Goal: Information Seeking & Learning: Learn about a topic

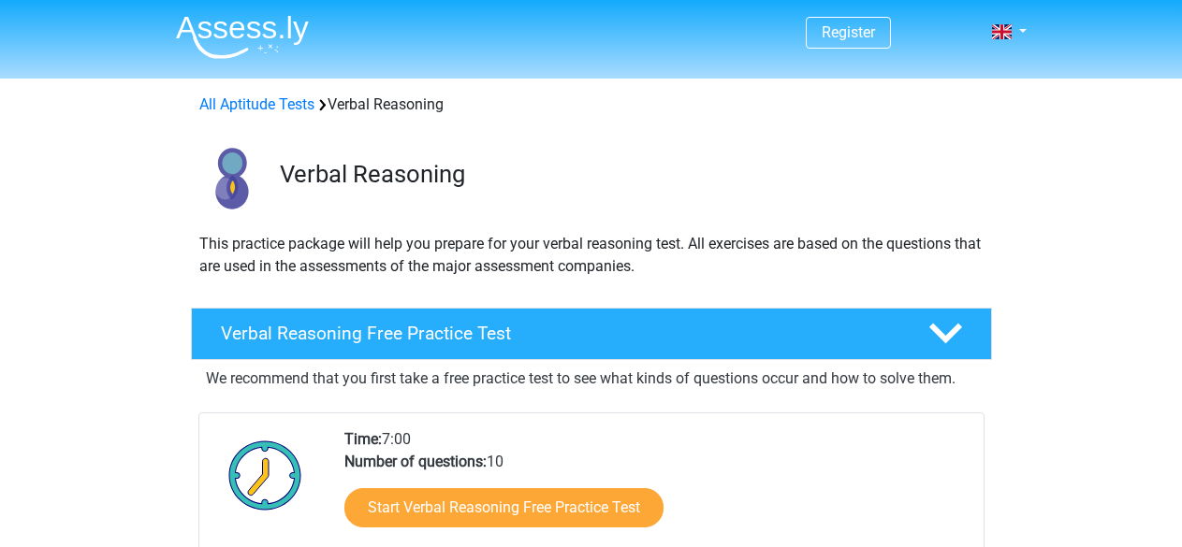
scroll to position [247, 0]
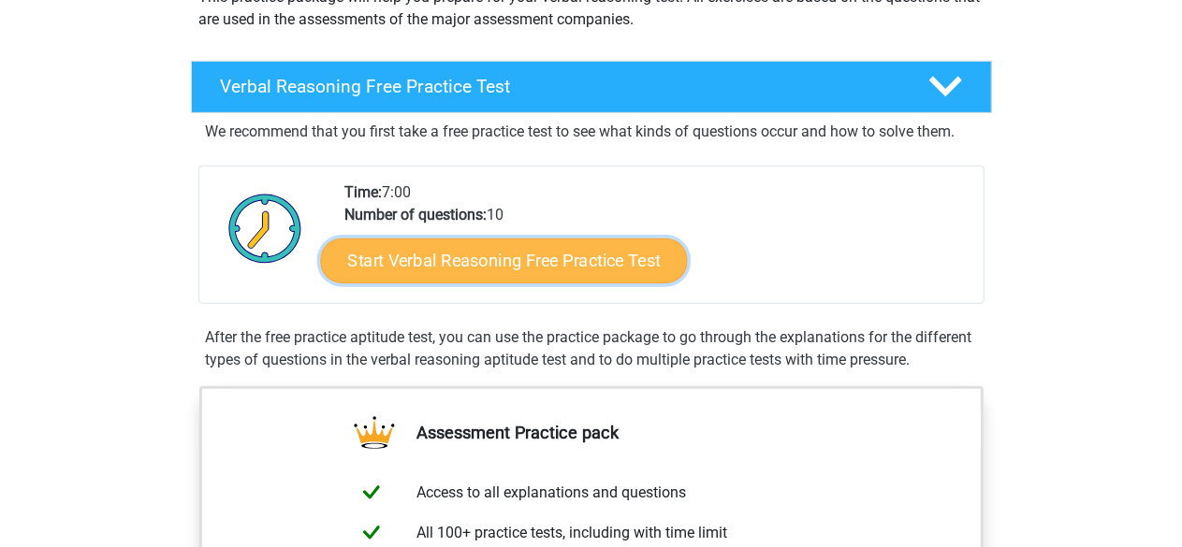
click at [638, 255] on link "Start Verbal Reasoning Free Practice Test" at bounding box center [503, 261] width 367 height 45
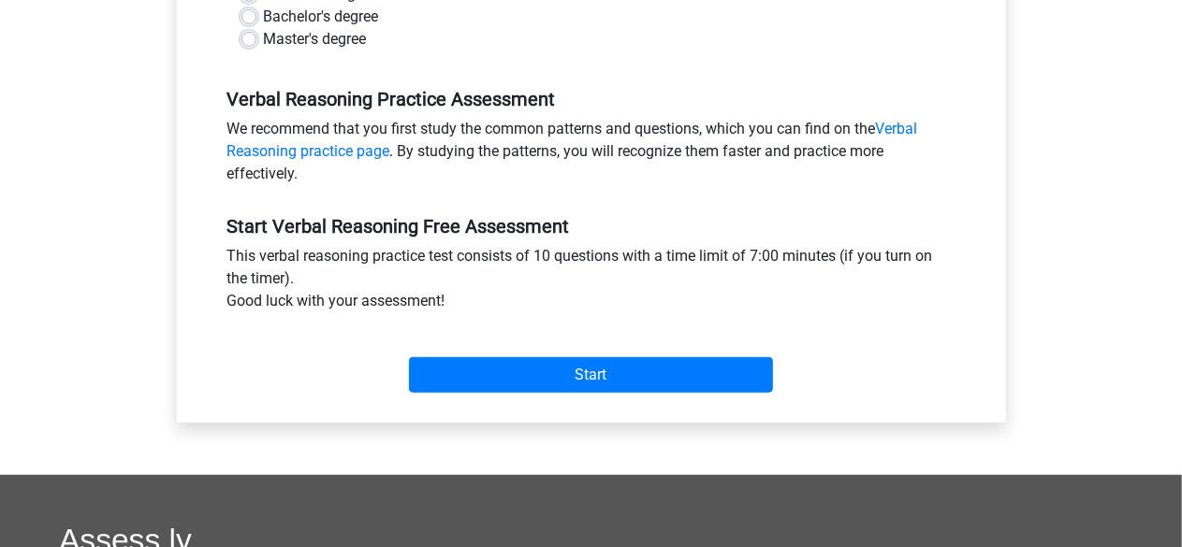
scroll to position [517, 0]
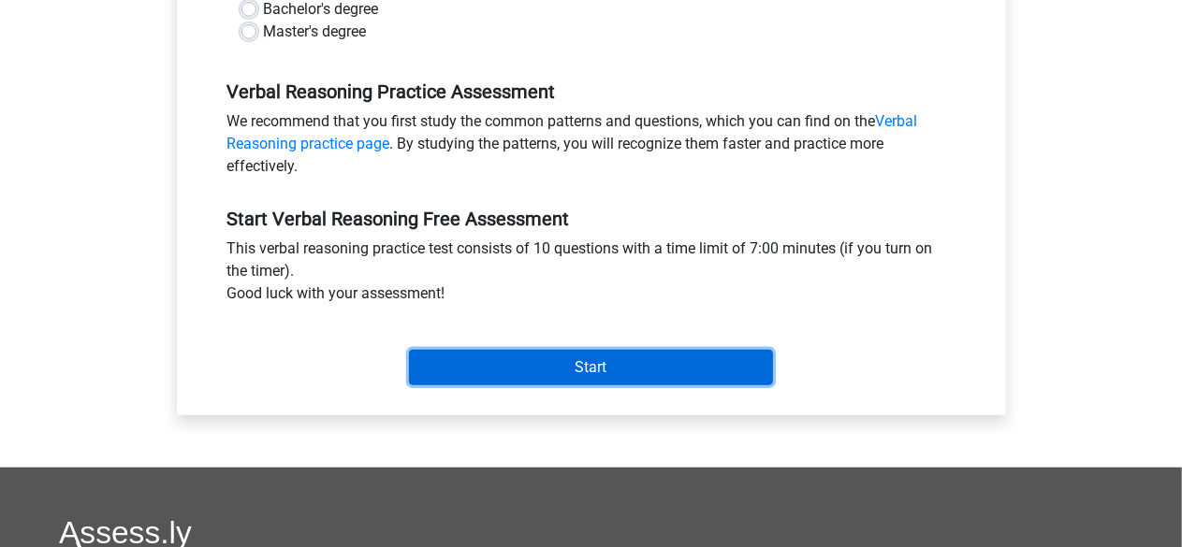
click at [550, 350] on input "Start" at bounding box center [591, 368] width 364 height 36
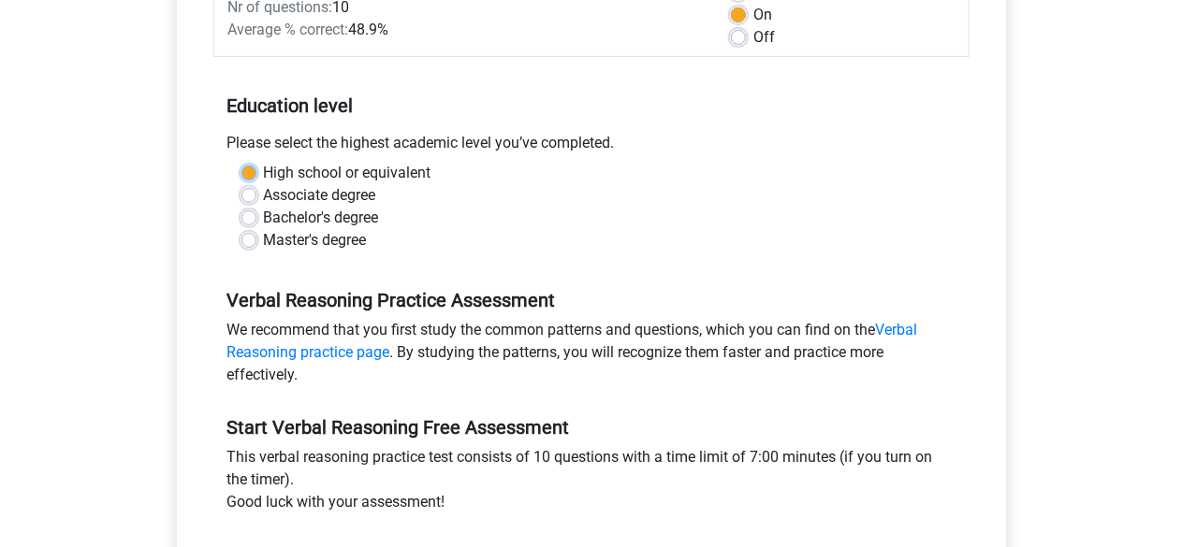
scroll to position [305, 0]
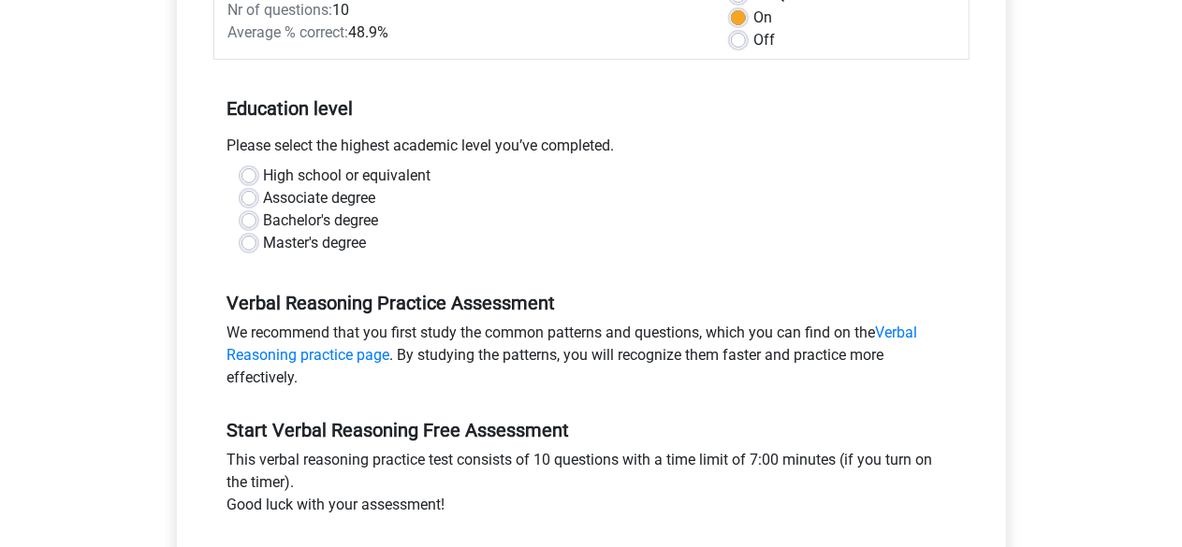
click at [260, 233] on div "Master's degree" at bounding box center [591, 243] width 700 height 22
click at [264, 237] on label "Master's degree" at bounding box center [315, 243] width 103 height 22
click at [255, 237] on input "Master's degree" at bounding box center [248, 241] width 15 height 19
radio input "true"
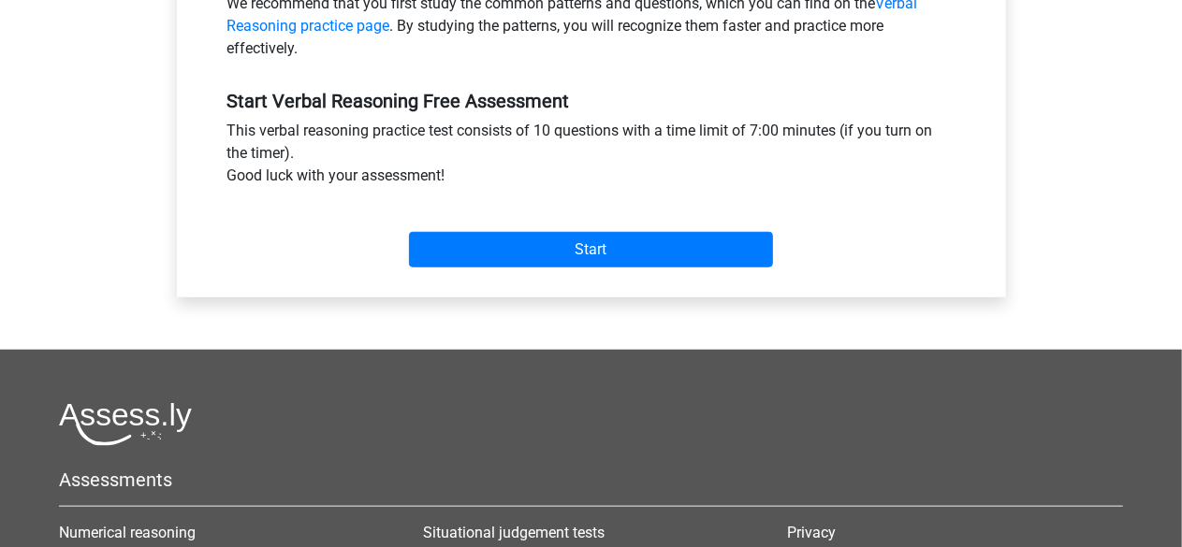
scroll to position [653, 0]
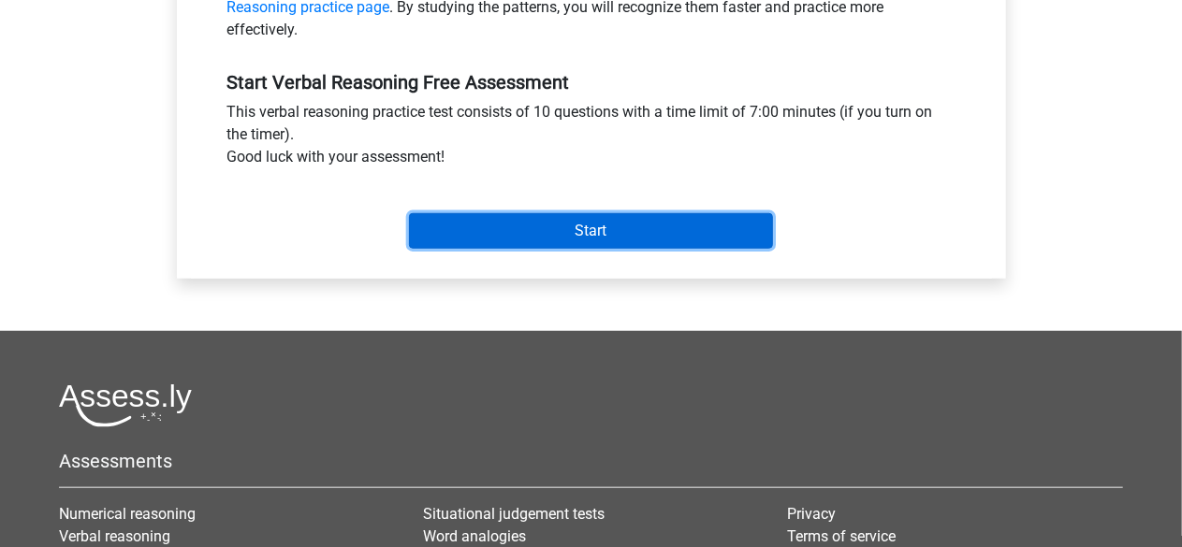
click at [586, 227] on input "Start" at bounding box center [591, 231] width 364 height 36
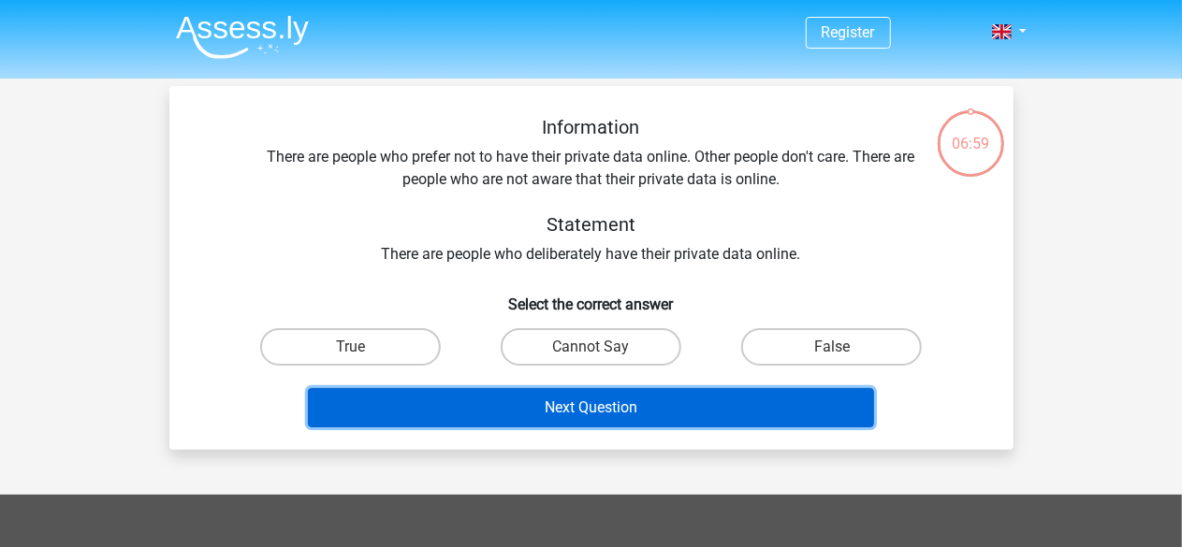
click at [743, 400] on button "Next Question" at bounding box center [591, 407] width 566 height 39
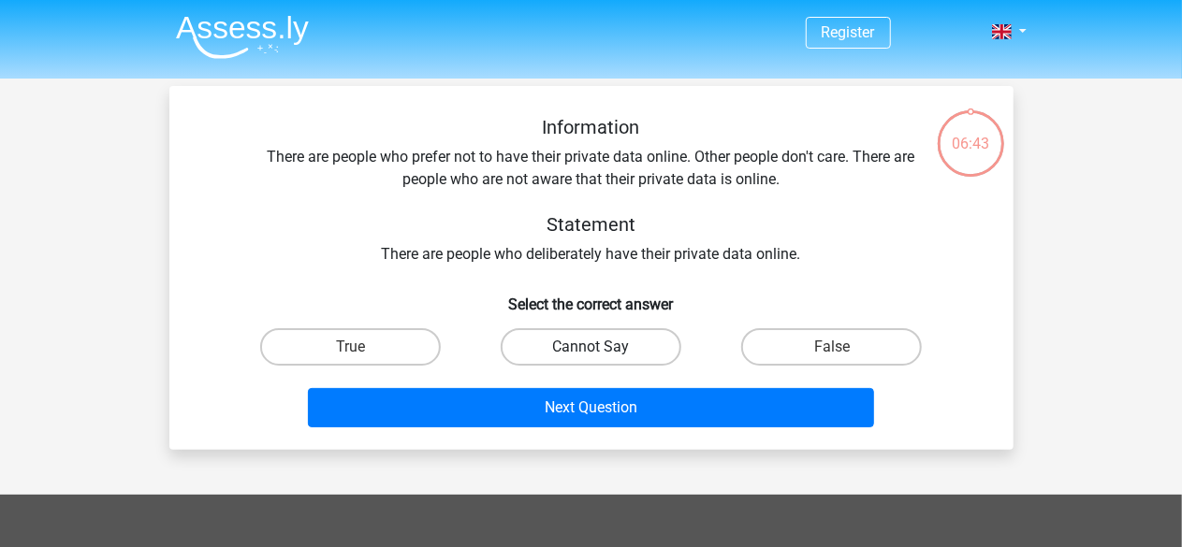
click at [623, 350] on label "Cannot Say" at bounding box center [591, 346] width 181 height 37
click at [603, 350] on input "Cannot Say" at bounding box center [596, 353] width 12 height 12
radio input "true"
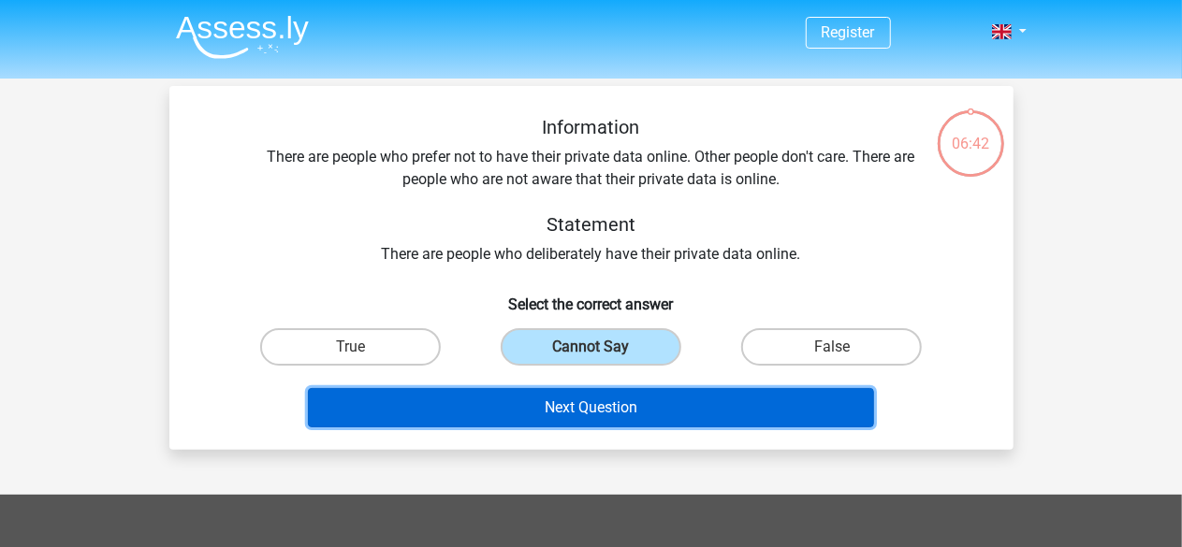
click at [618, 400] on button "Next Question" at bounding box center [591, 407] width 566 height 39
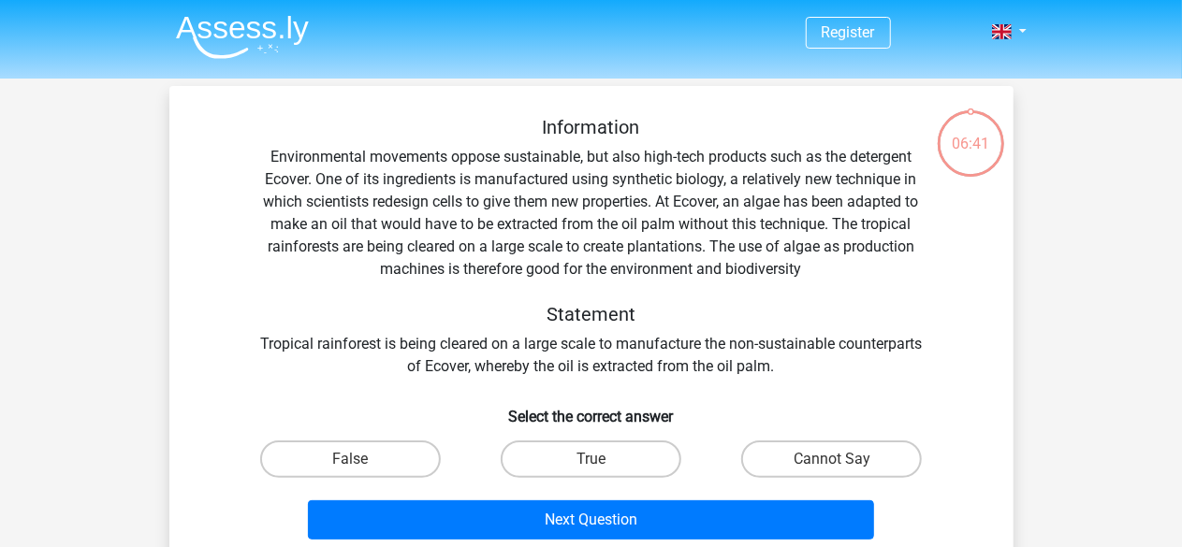
scroll to position [86, 0]
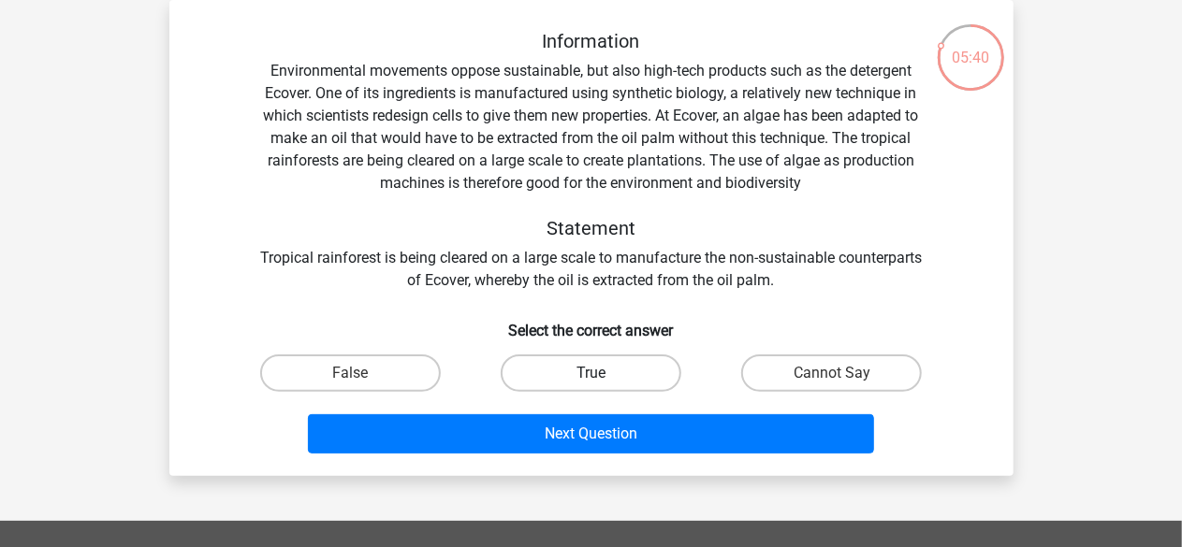
click at [575, 379] on label "True" at bounding box center [591, 373] width 181 height 37
click at [590, 379] on input "True" at bounding box center [596, 379] width 12 height 12
radio input "true"
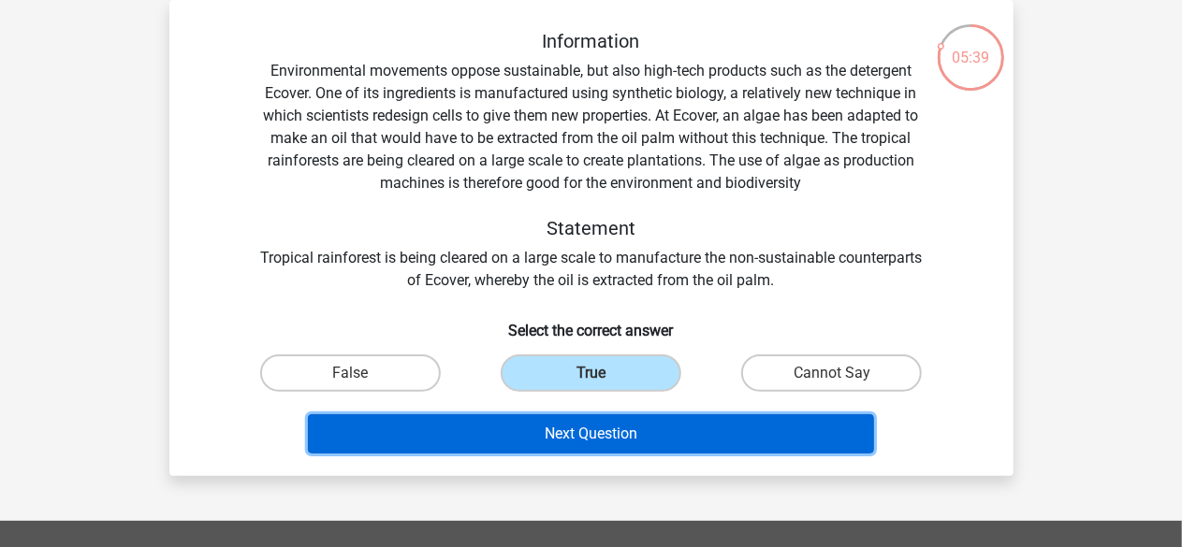
click at [601, 428] on button "Next Question" at bounding box center [591, 434] width 566 height 39
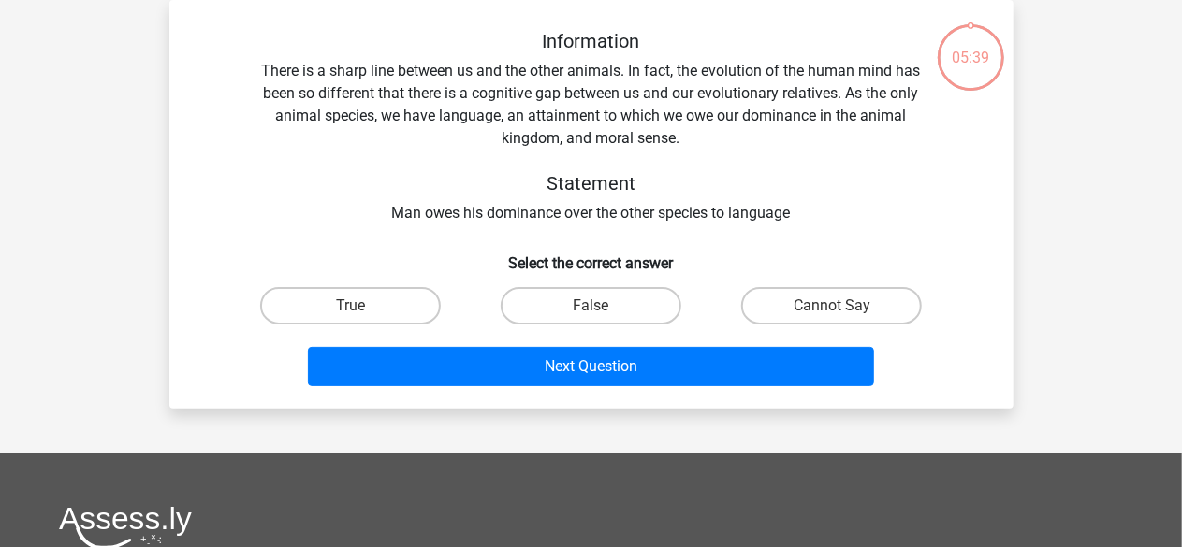
scroll to position [8, 0]
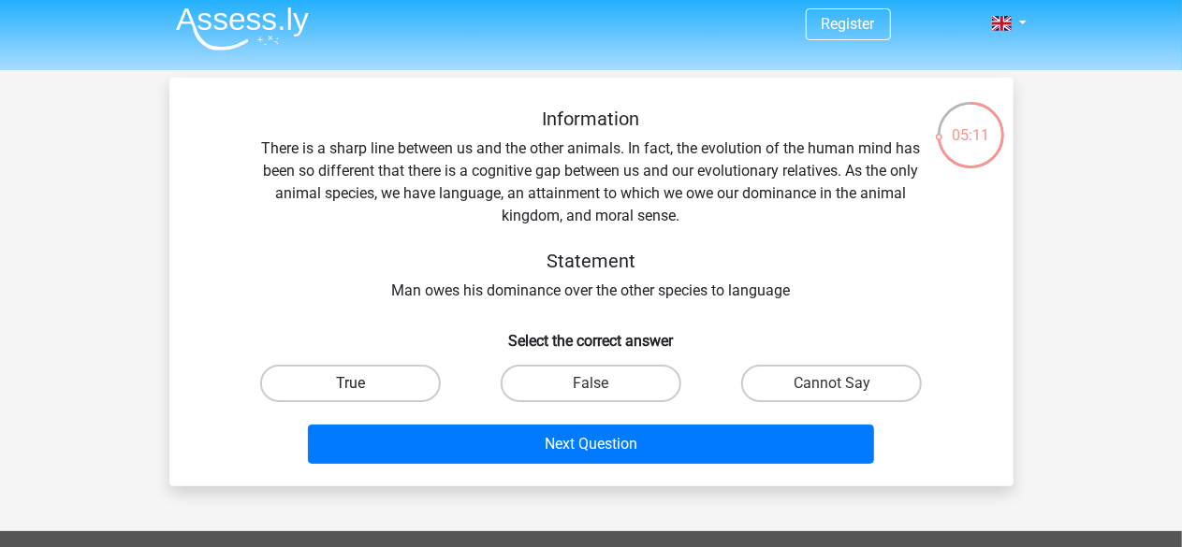
click at [354, 370] on label "True" at bounding box center [350, 383] width 181 height 37
click at [354, 384] on input "True" at bounding box center [356, 390] width 12 height 12
radio input "true"
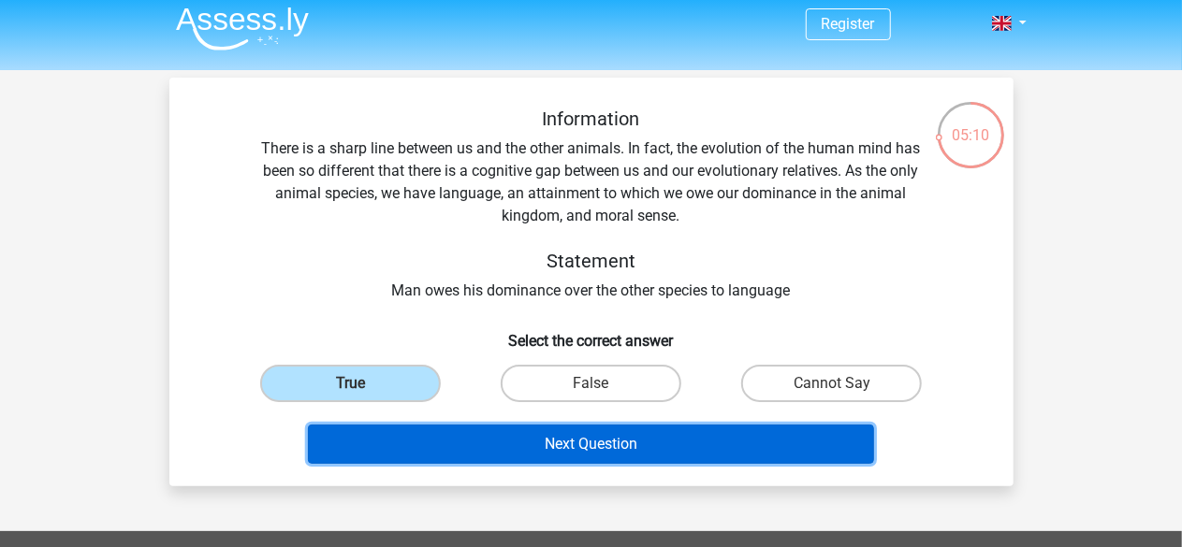
click at [601, 443] on button "Next Question" at bounding box center [591, 444] width 566 height 39
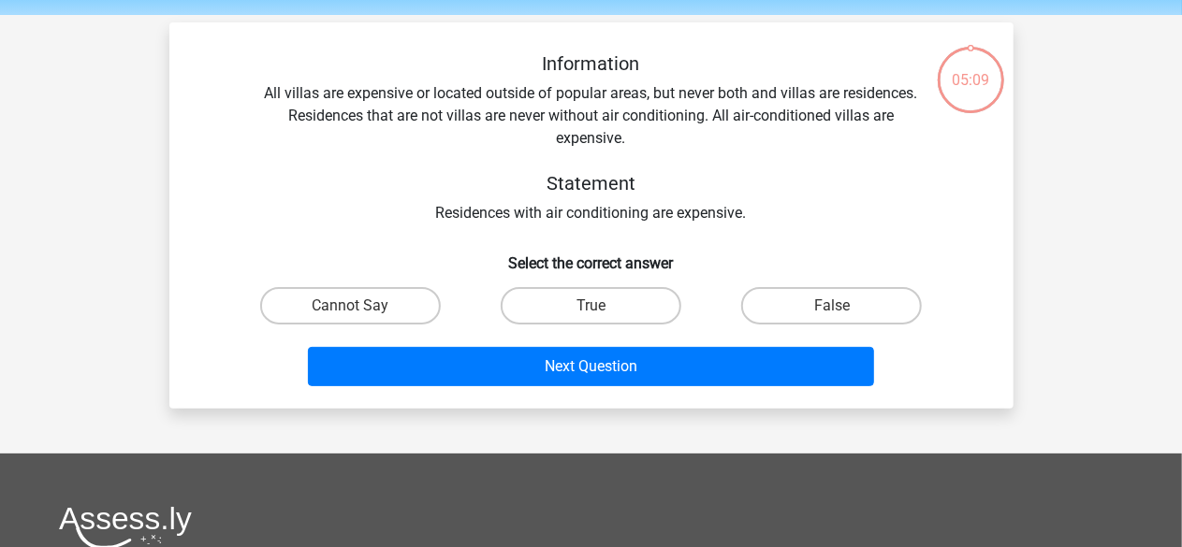
scroll to position [86, 0]
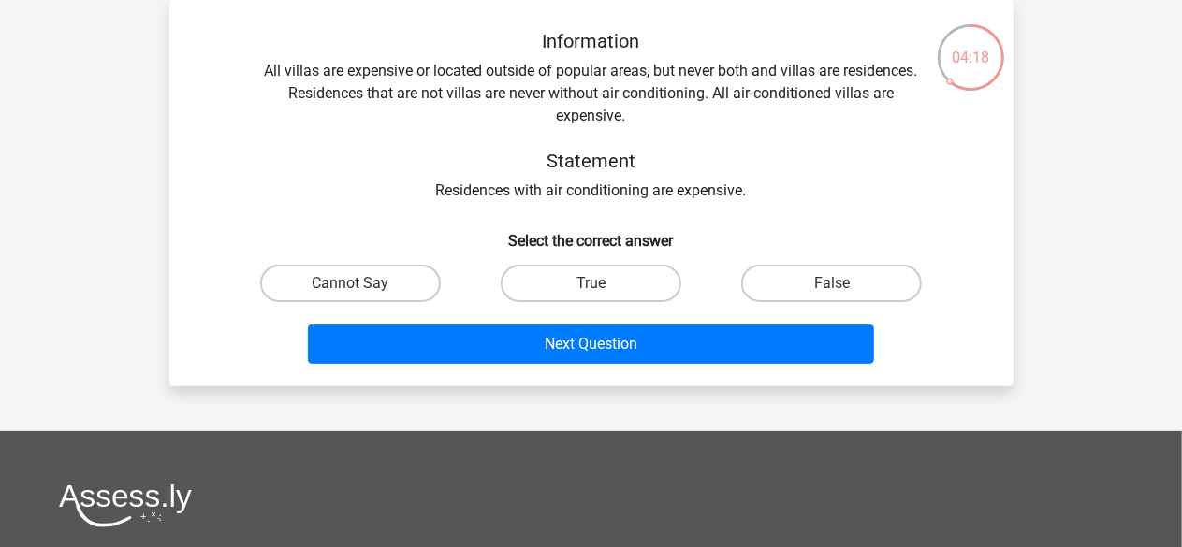
click at [348, 302] on div "Cannot Say" at bounding box center [350, 283] width 240 height 52
click at [342, 293] on label "Cannot Say" at bounding box center [350, 283] width 181 height 37
click at [350, 293] on input "Cannot Say" at bounding box center [356, 290] width 12 height 12
radio input "true"
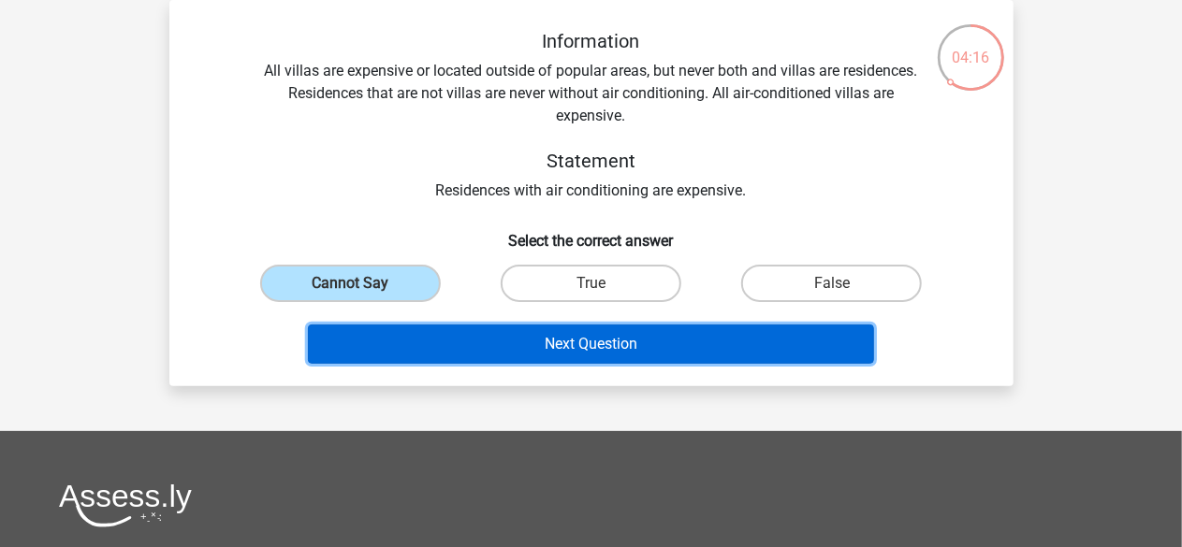
click at [578, 349] on button "Next Question" at bounding box center [591, 344] width 566 height 39
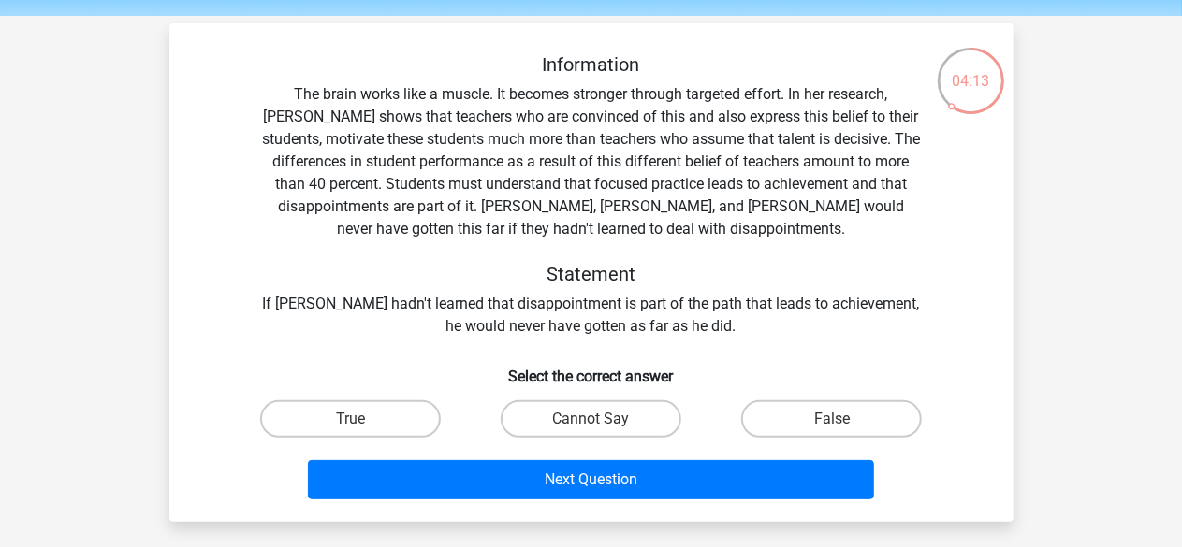
scroll to position [73, 0]
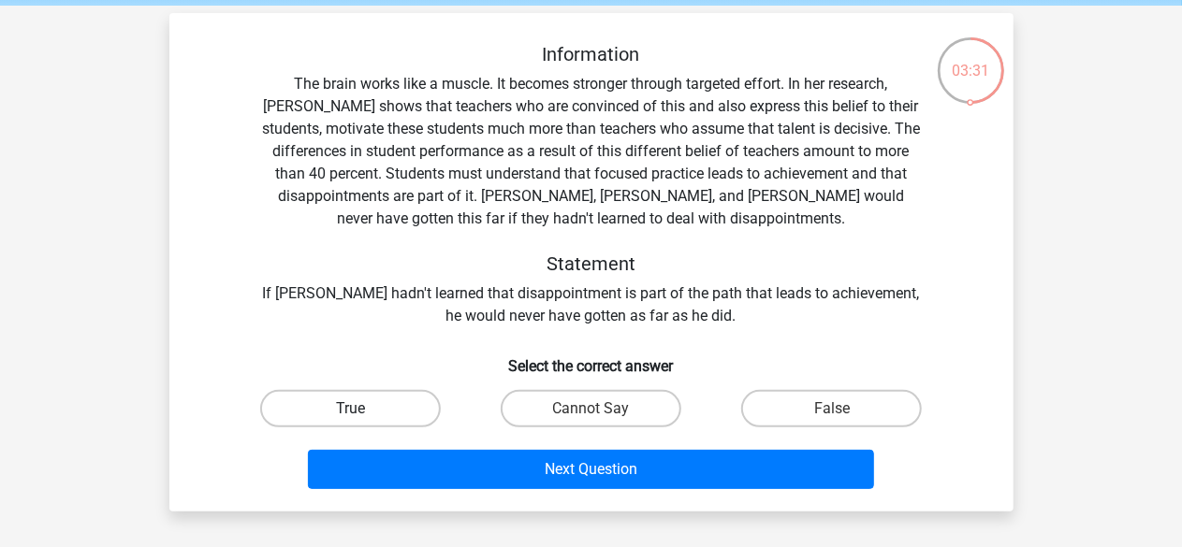
click at [334, 413] on label "True" at bounding box center [350, 408] width 181 height 37
click at [350, 413] on input "True" at bounding box center [356, 415] width 12 height 12
radio input "true"
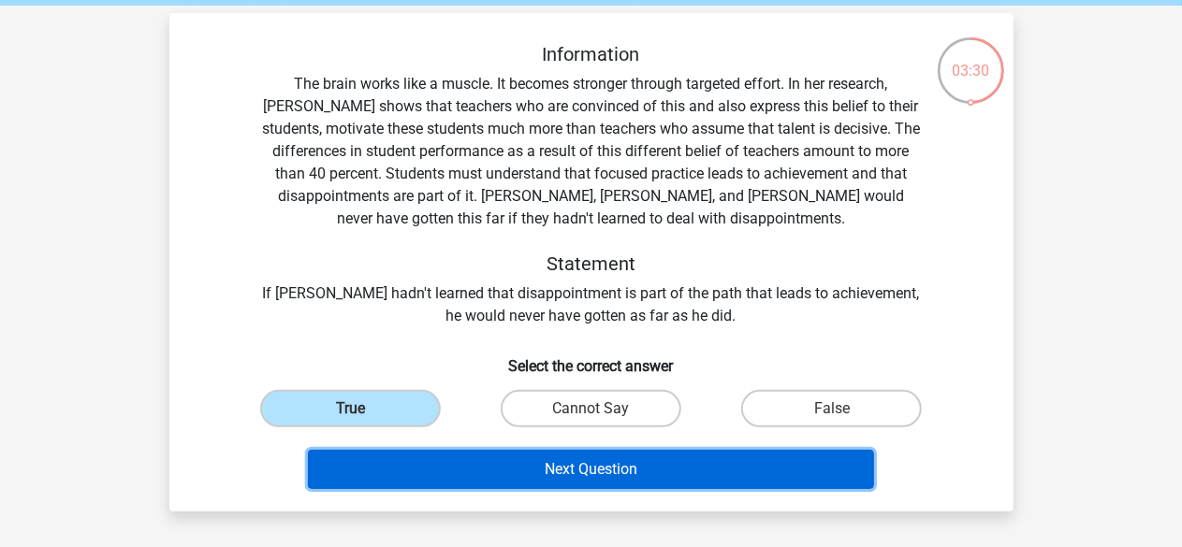
click at [625, 471] on button "Next Question" at bounding box center [591, 469] width 566 height 39
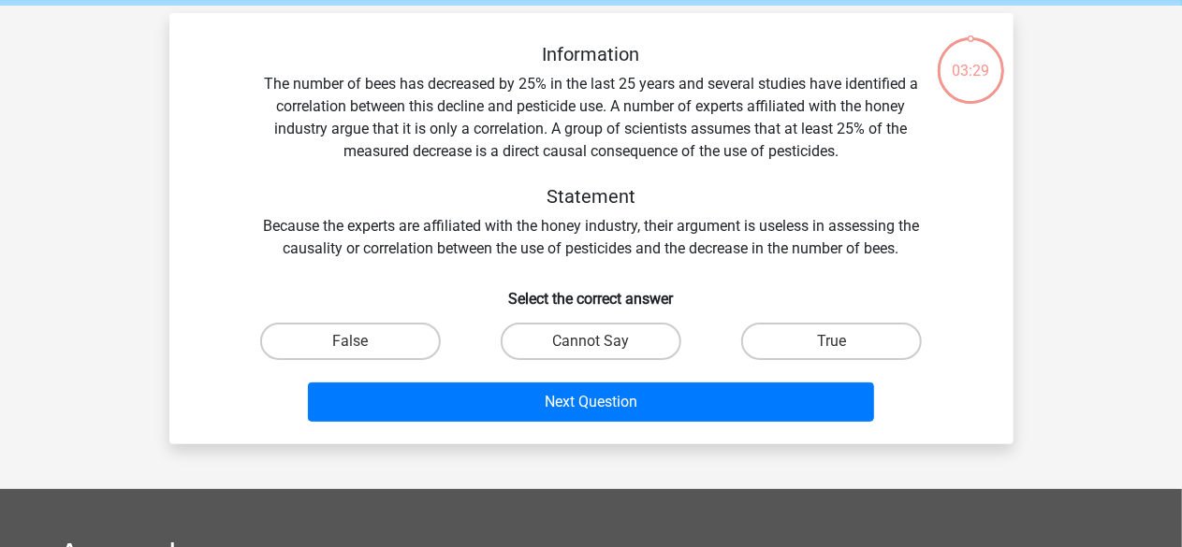
scroll to position [86, 0]
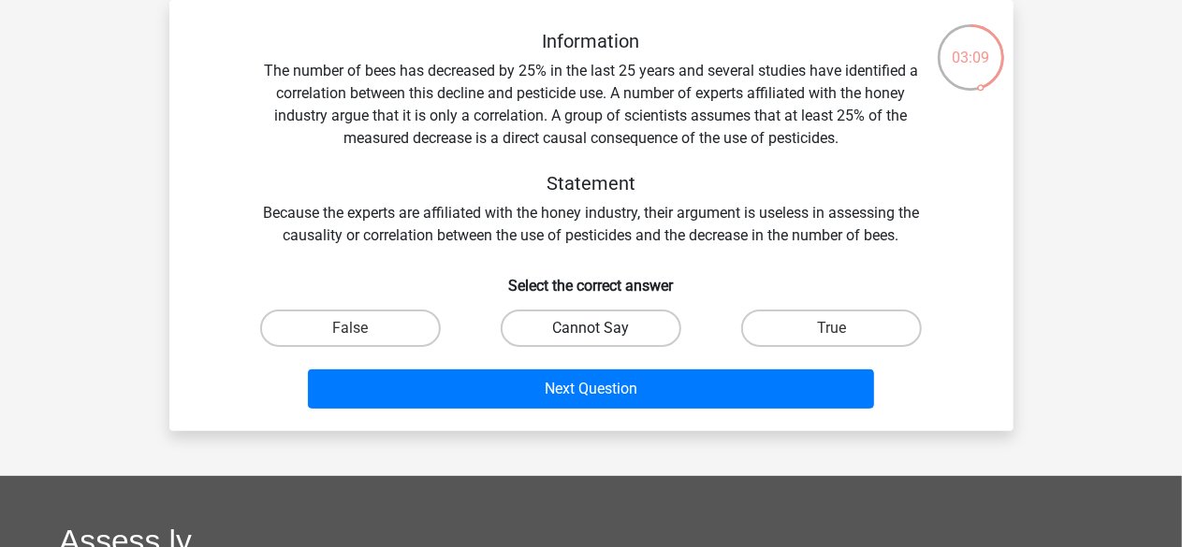
click at [606, 342] on label "Cannot Say" at bounding box center [591, 328] width 181 height 37
click at [603, 341] on input "Cannot Say" at bounding box center [596, 334] width 12 height 12
radio input "true"
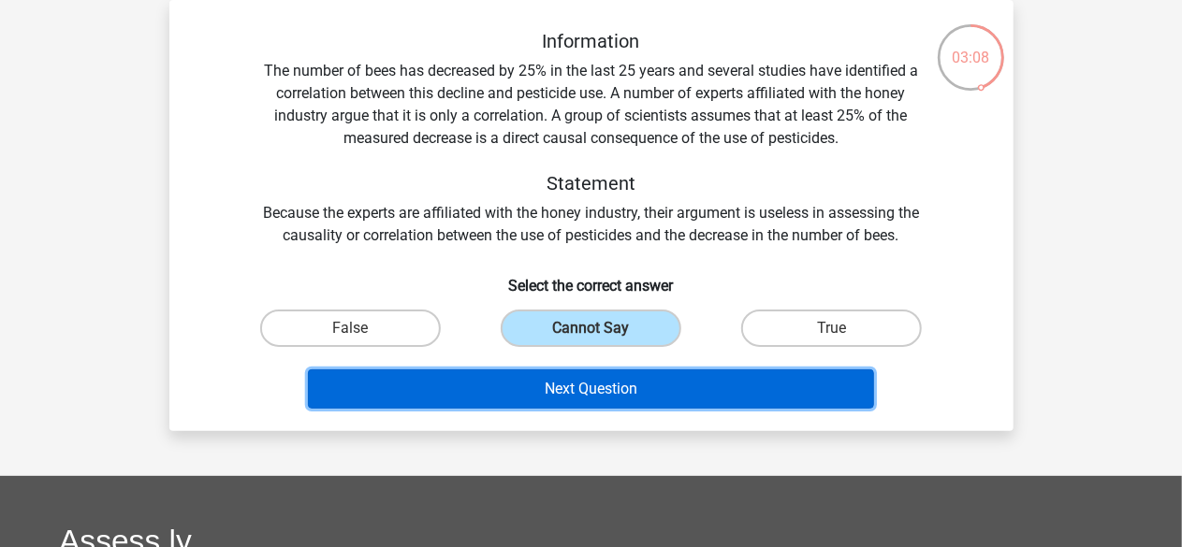
click at [610, 393] on button "Next Question" at bounding box center [591, 389] width 566 height 39
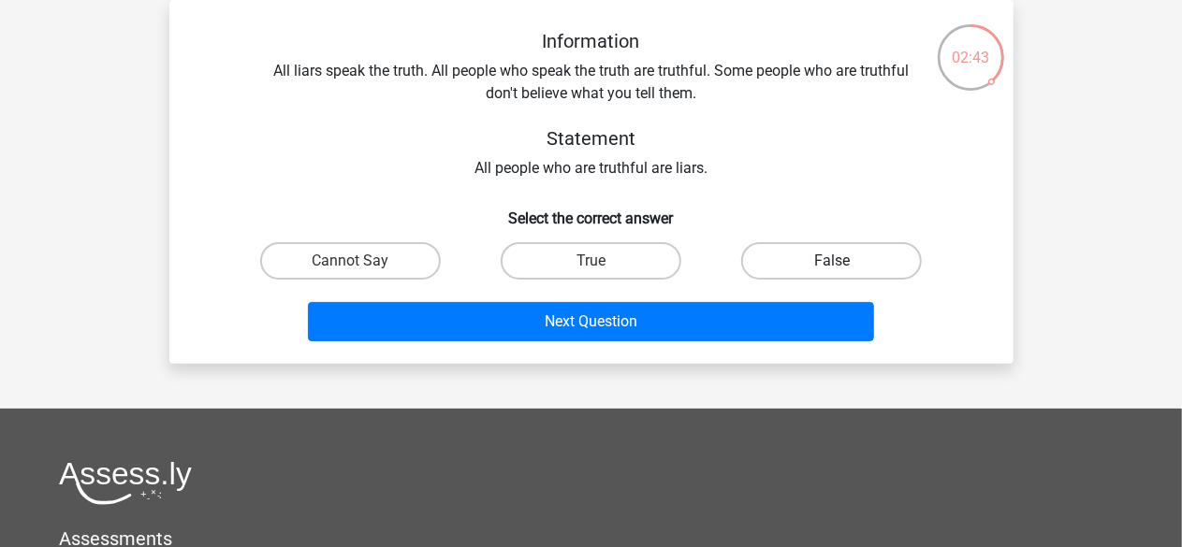
click at [874, 261] on label "False" at bounding box center [831, 260] width 181 height 37
click at [844, 261] on input "False" at bounding box center [838, 267] width 12 height 12
radio input "true"
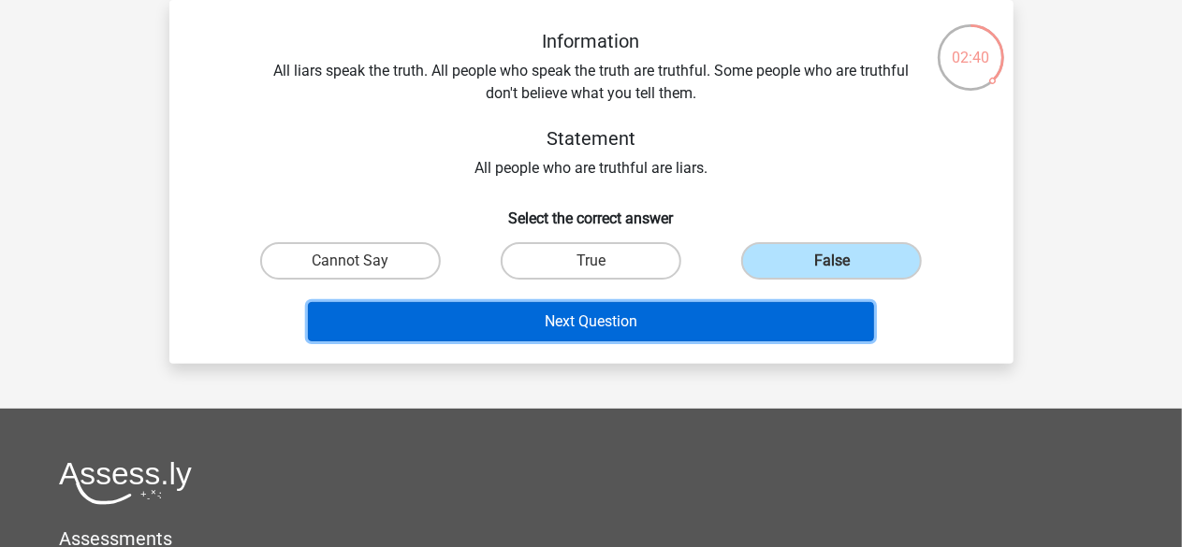
click at [713, 325] on button "Next Question" at bounding box center [591, 321] width 566 height 39
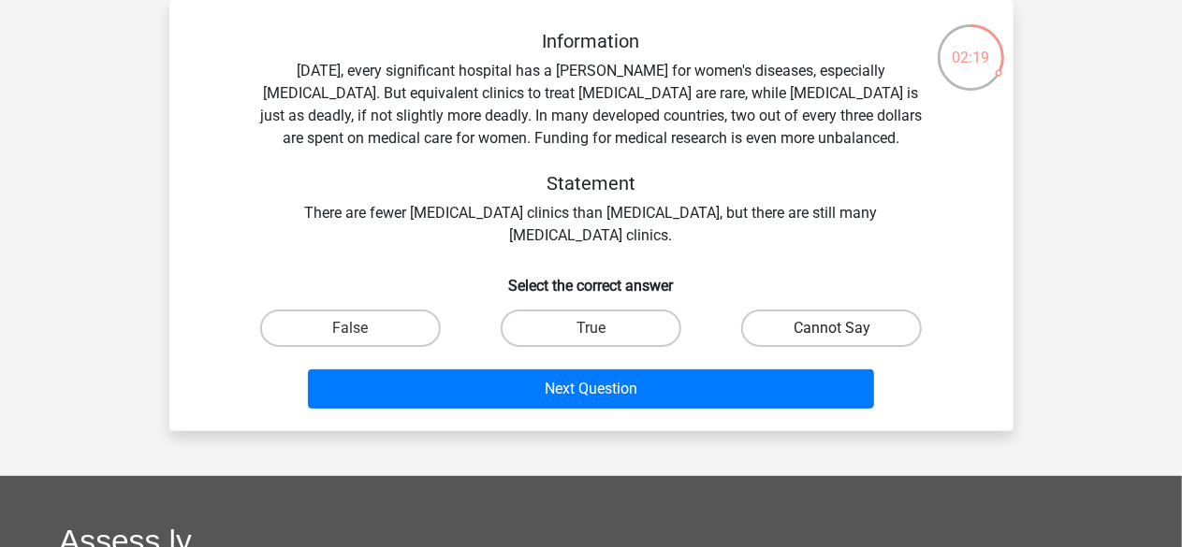
click at [828, 328] on label "Cannot Say" at bounding box center [831, 328] width 181 height 37
click at [832, 328] on input "Cannot Say" at bounding box center [838, 334] width 12 height 12
radio input "true"
click at [331, 318] on label "False" at bounding box center [350, 328] width 181 height 37
click at [350, 328] on input "False" at bounding box center [356, 334] width 12 height 12
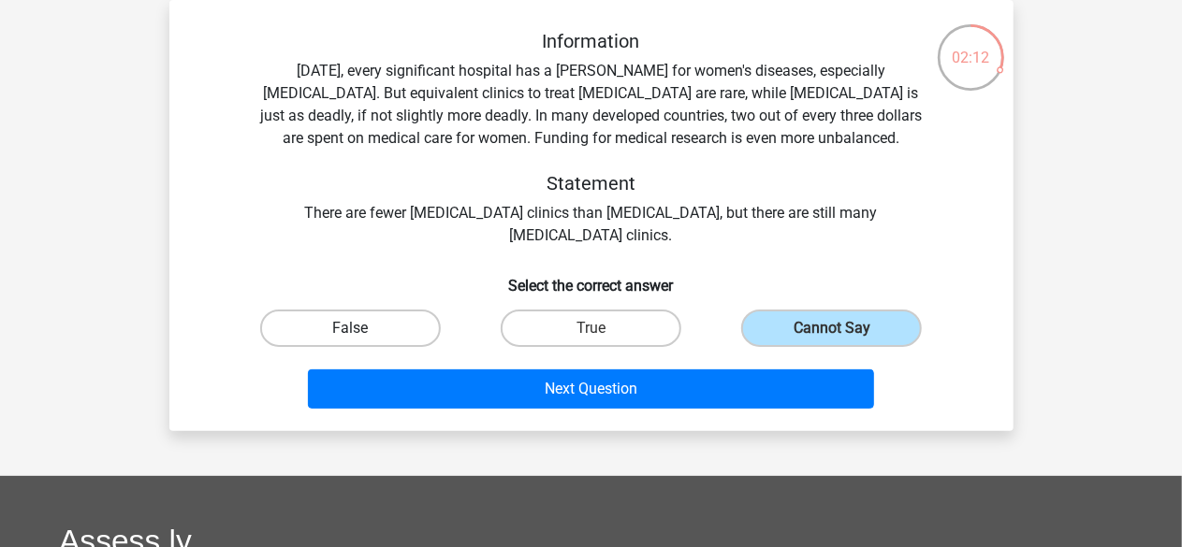
radio input "true"
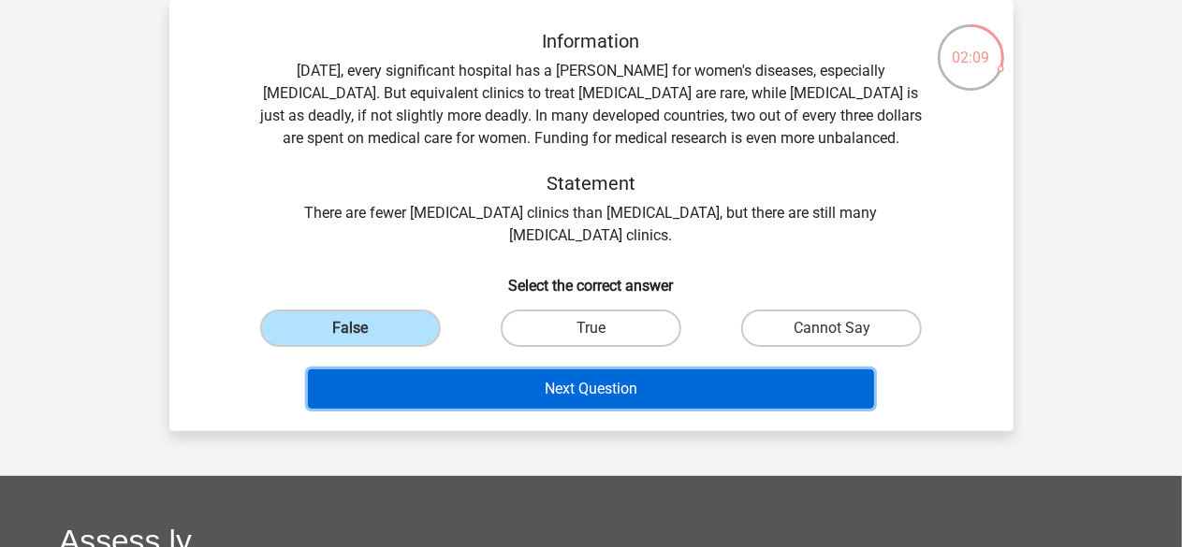
click at [713, 394] on button "Next Question" at bounding box center [591, 389] width 566 height 39
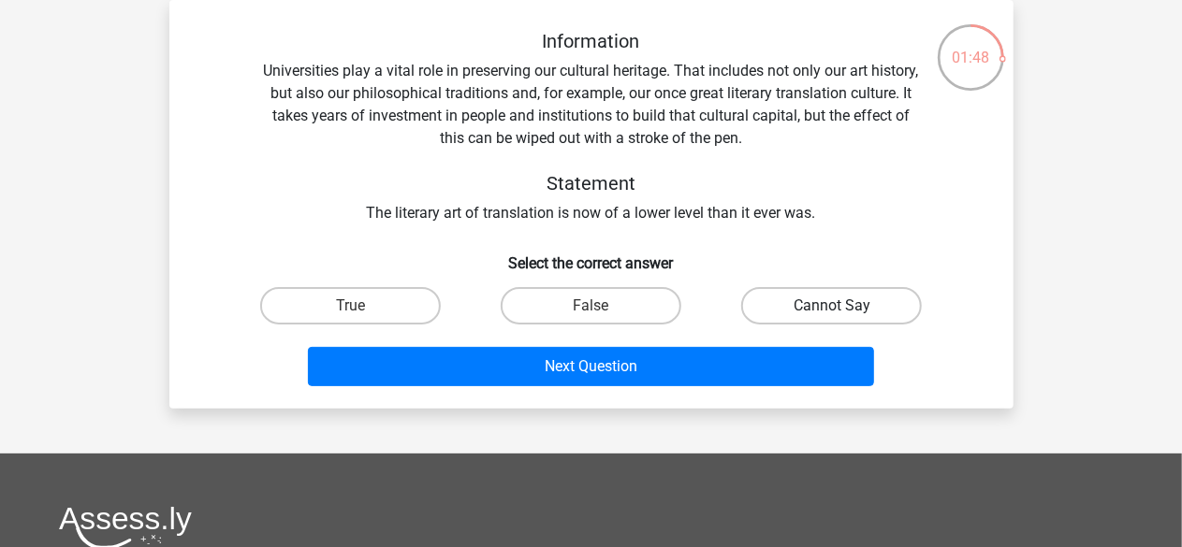
click at [834, 319] on label "Cannot Say" at bounding box center [831, 305] width 181 height 37
click at [834, 318] on input "Cannot Say" at bounding box center [838, 312] width 12 height 12
radio input "true"
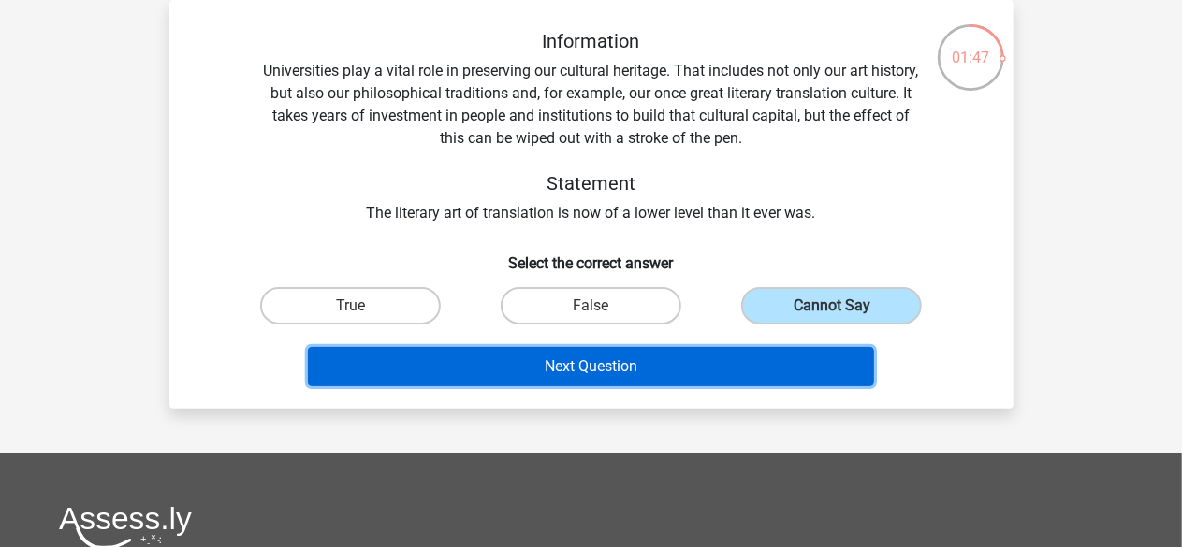
click at [690, 360] on button "Next Question" at bounding box center [591, 366] width 566 height 39
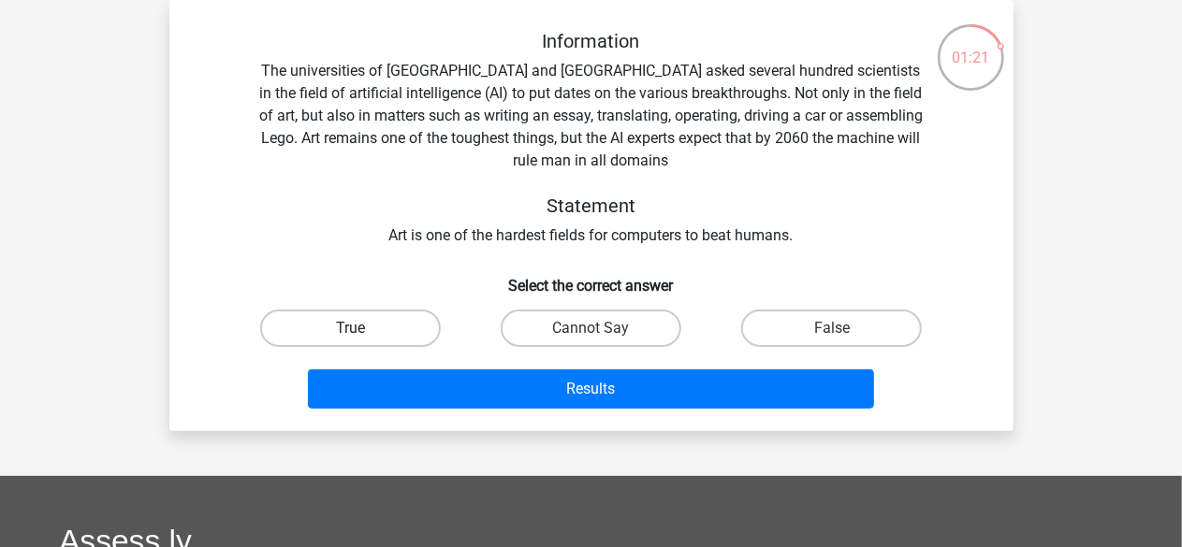
click at [322, 343] on label "True" at bounding box center [350, 328] width 181 height 37
click at [350, 341] on input "True" at bounding box center [356, 334] width 12 height 12
radio input "true"
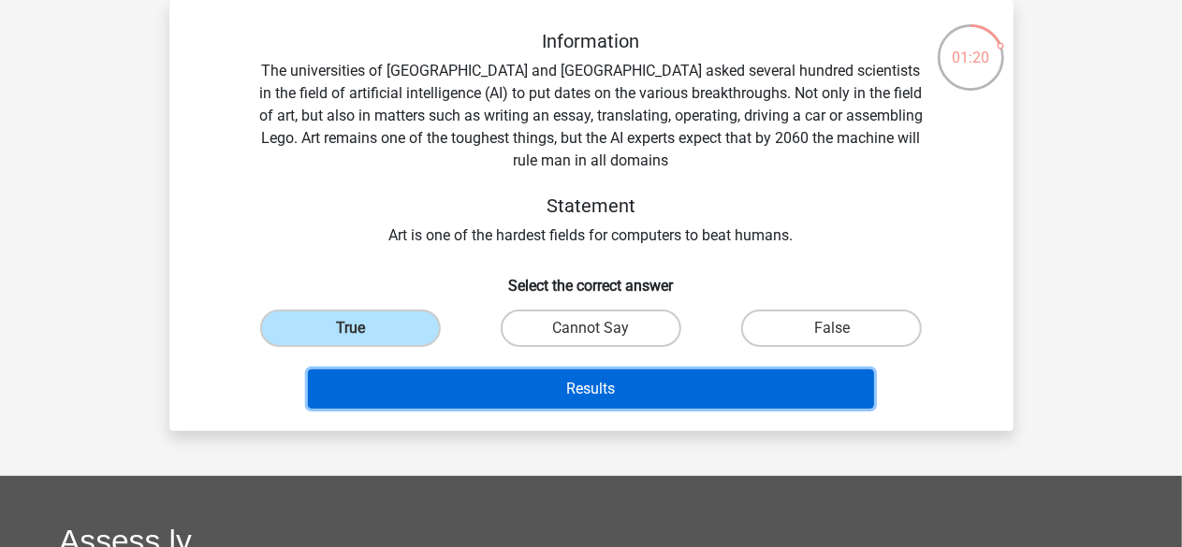
click at [564, 388] on button "Results" at bounding box center [591, 389] width 566 height 39
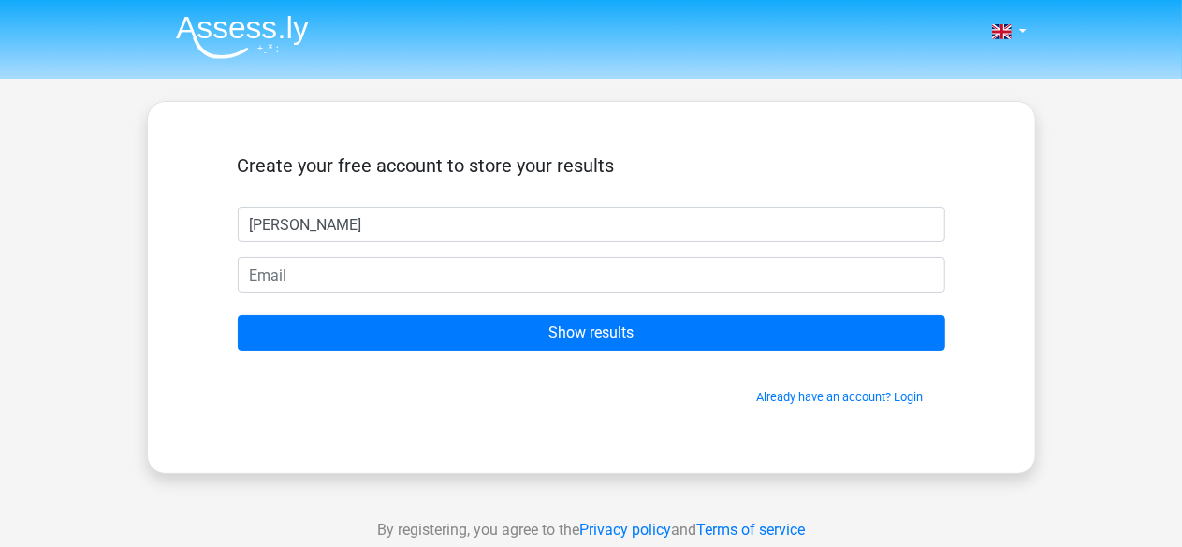
type input "chris"
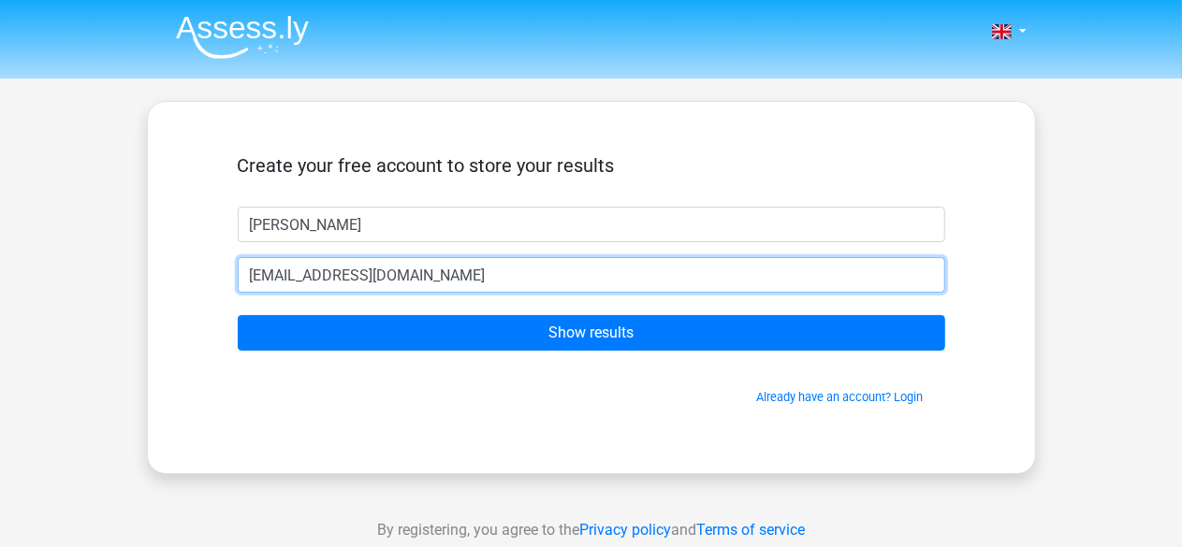
type input "masterchrislol@yahoo.com"
click at [238, 315] on input "Show results" at bounding box center [591, 333] width 707 height 36
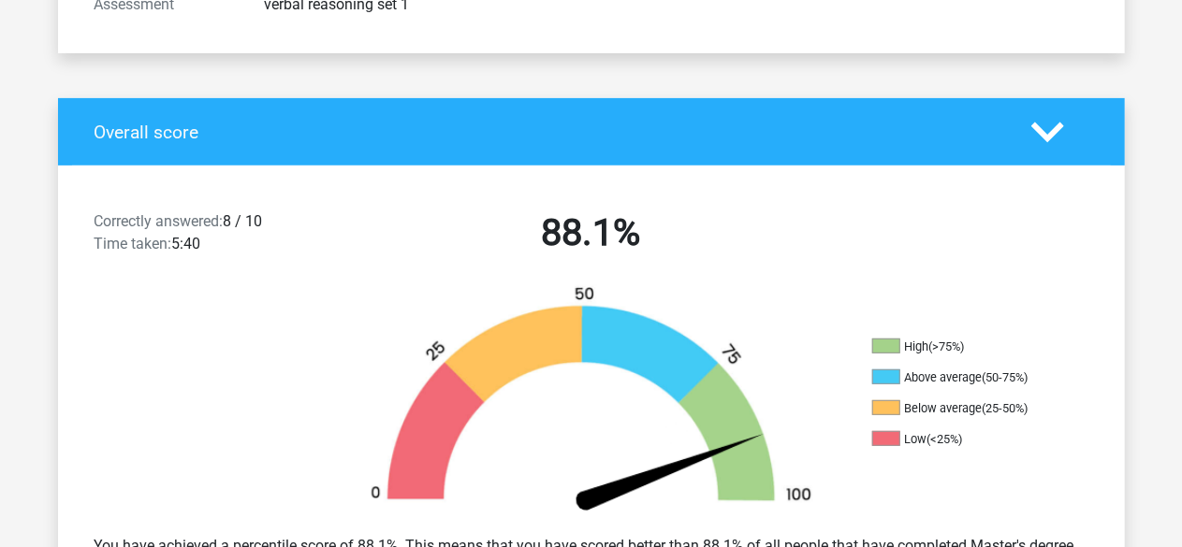
scroll to position [294, 0]
